Goal: Navigation & Orientation: Find specific page/section

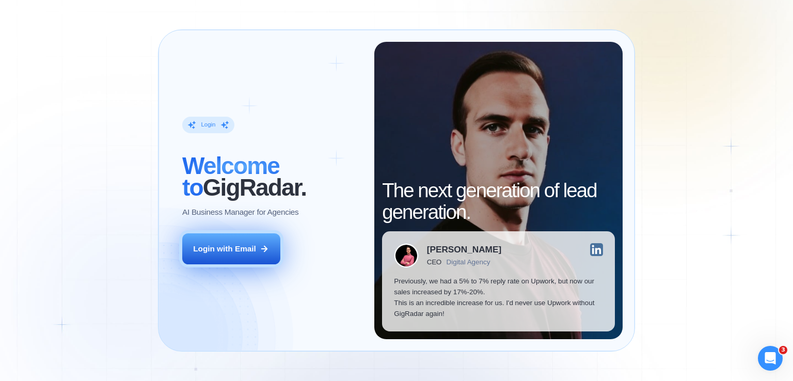
click at [211, 247] on div "Login with Email" at bounding box center [224, 248] width 63 height 11
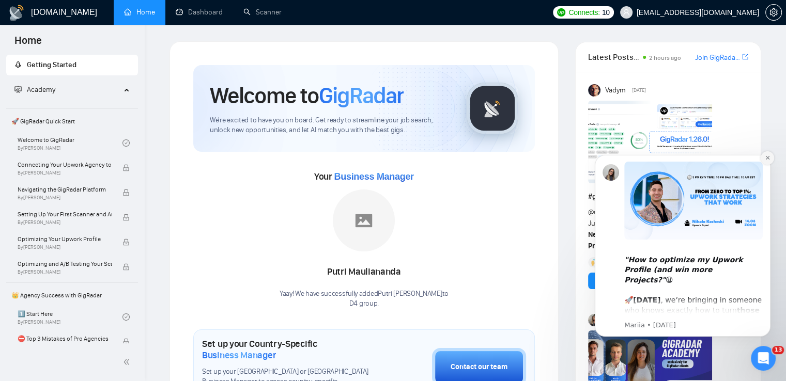
click at [766, 159] on icon "Dismiss notification" at bounding box center [768, 158] width 6 height 6
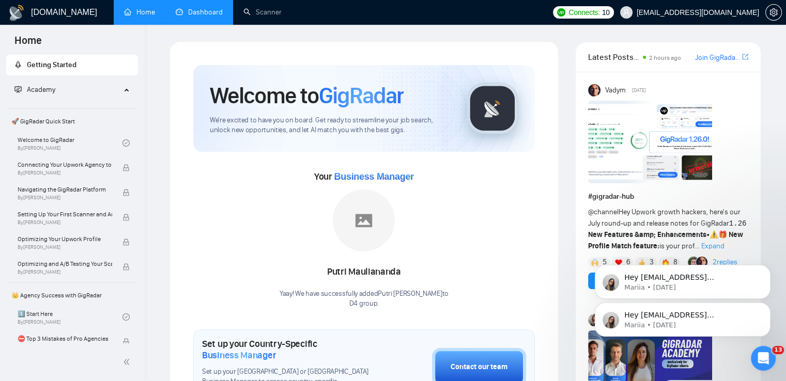
click at [207, 8] on link "Dashboard" at bounding box center [199, 12] width 47 height 9
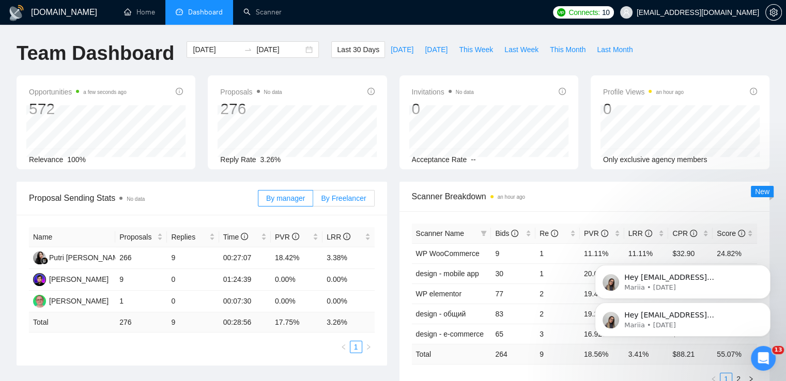
click at [347, 199] on span "By Freelancer" at bounding box center [343, 198] width 45 height 8
click at [313, 201] on input "By Freelancer" at bounding box center [313, 201] width 0 height 0
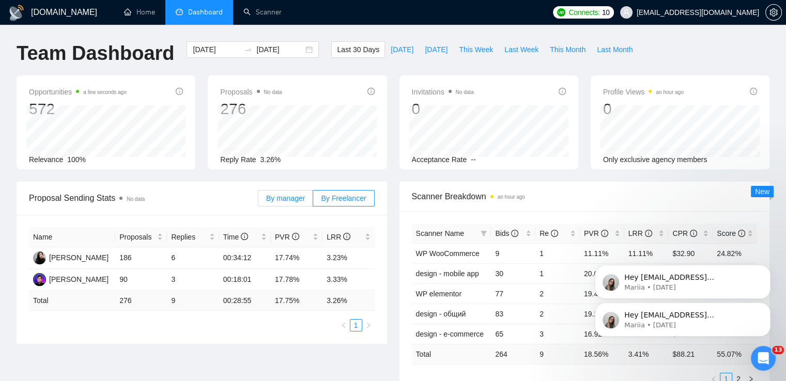
click at [290, 199] on span "By manager" at bounding box center [285, 198] width 39 height 8
click at [258, 201] on input "By manager" at bounding box center [258, 201] width 0 height 0
